Goal: Check status: Check status

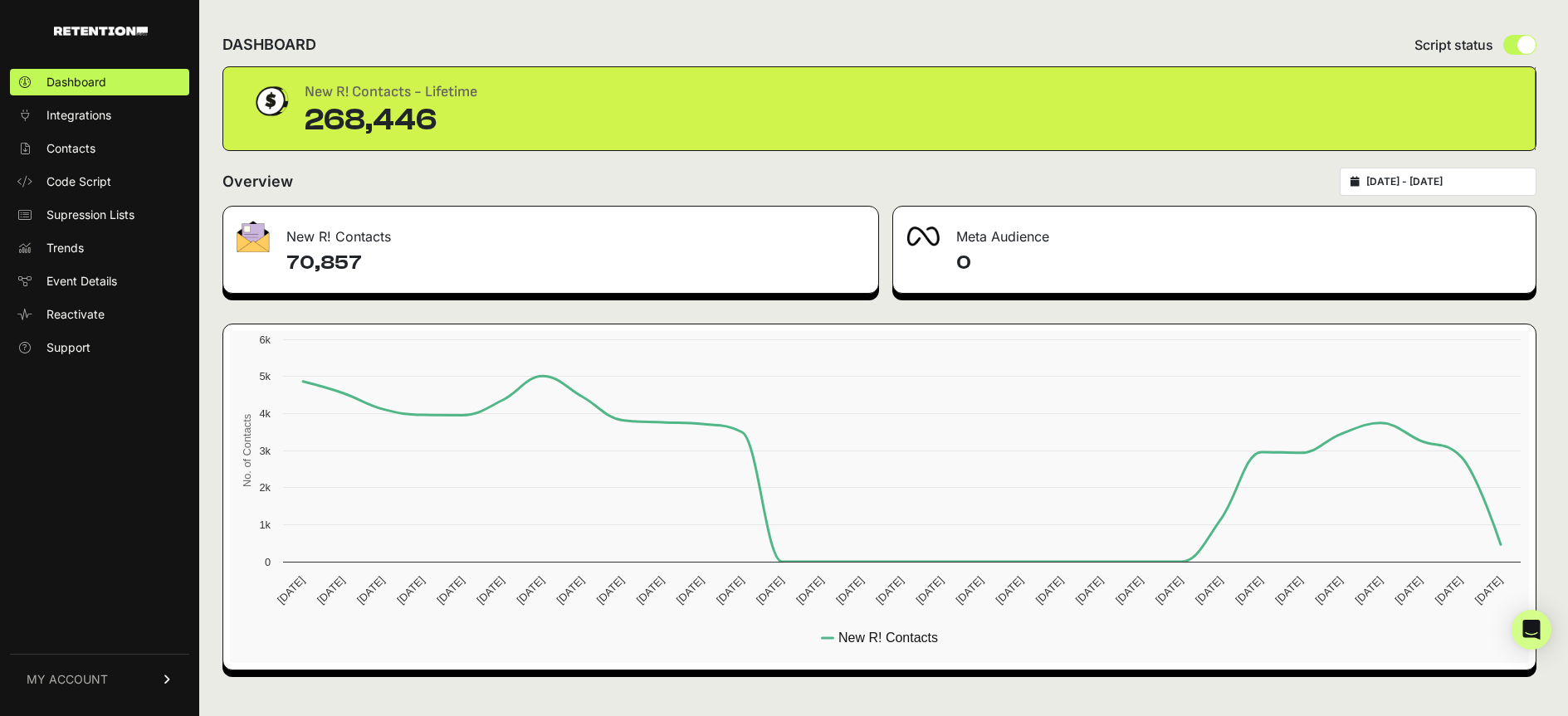
click at [1435, 186] on input "[DATE] - [DATE]" at bounding box center [1447, 182] width 160 height 13
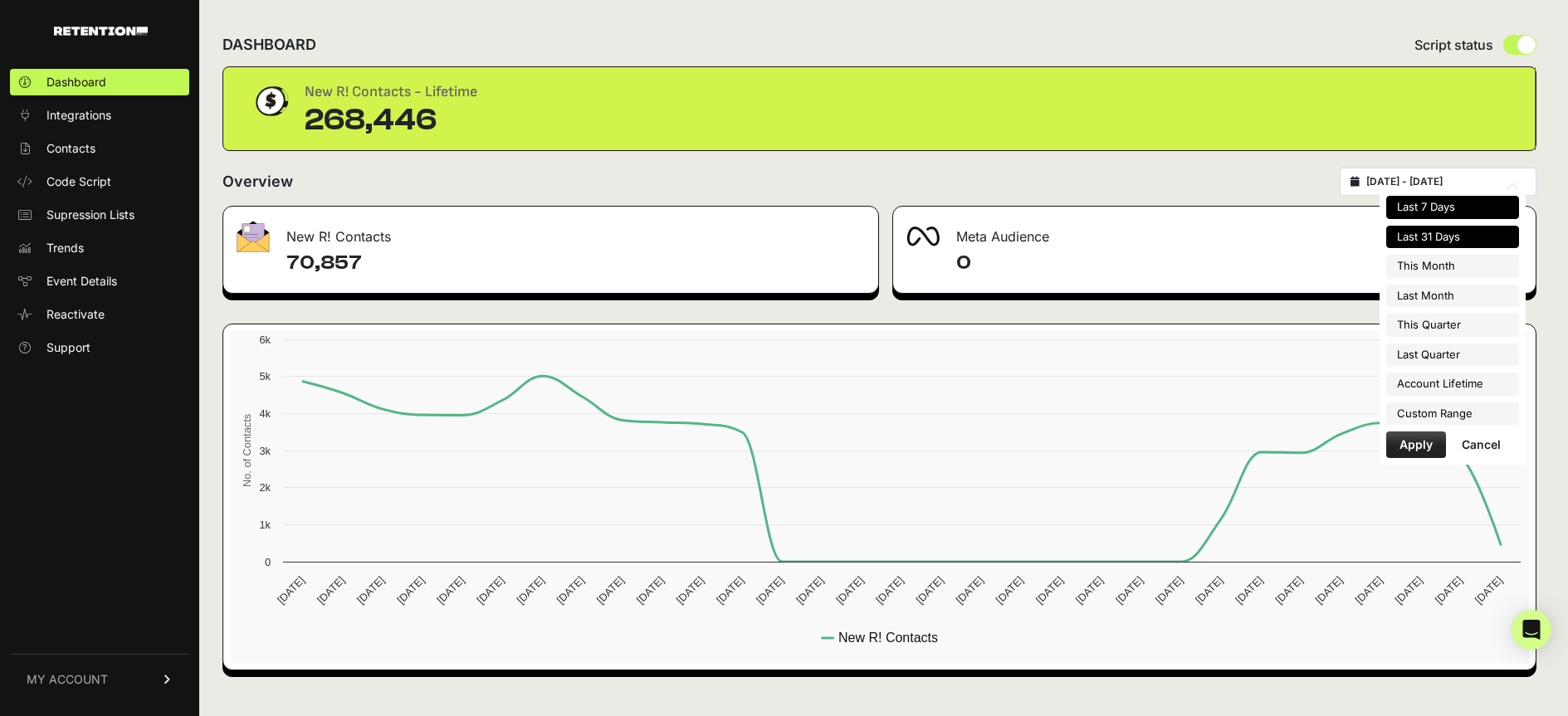
click at [1457, 209] on li "Last 7 Days" at bounding box center [1452, 207] width 133 height 23
type input "[DATE] - [DATE]"
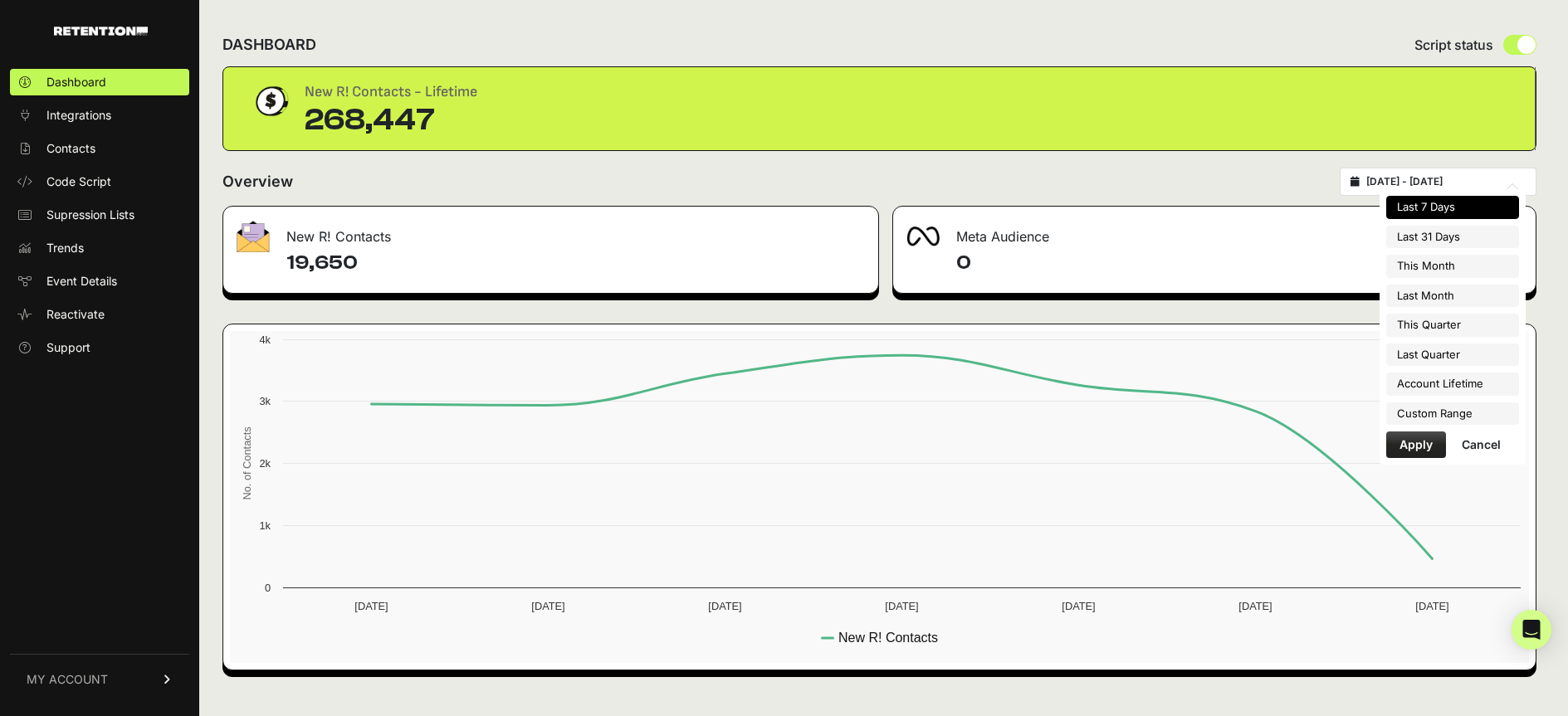
click at [1448, 184] on input "[DATE] - [DATE]" at bounding box center [1447, 182] width 160 height 13
